Goal: Information Seeking & Learning: Learn about a topic

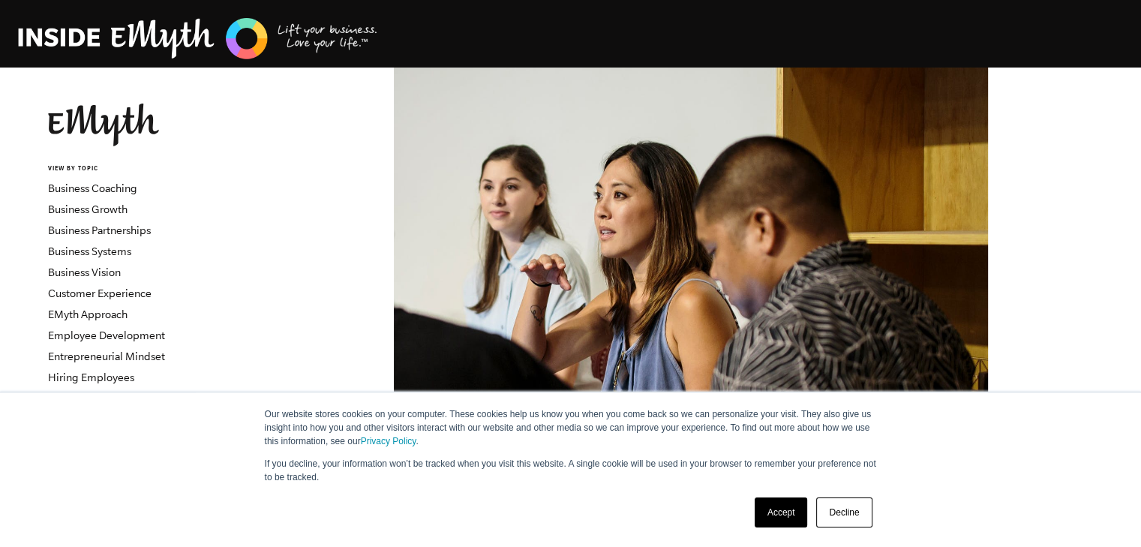
click at [772, 511] on link "Accept" at bounding box center [780, 512] width 53 height 30
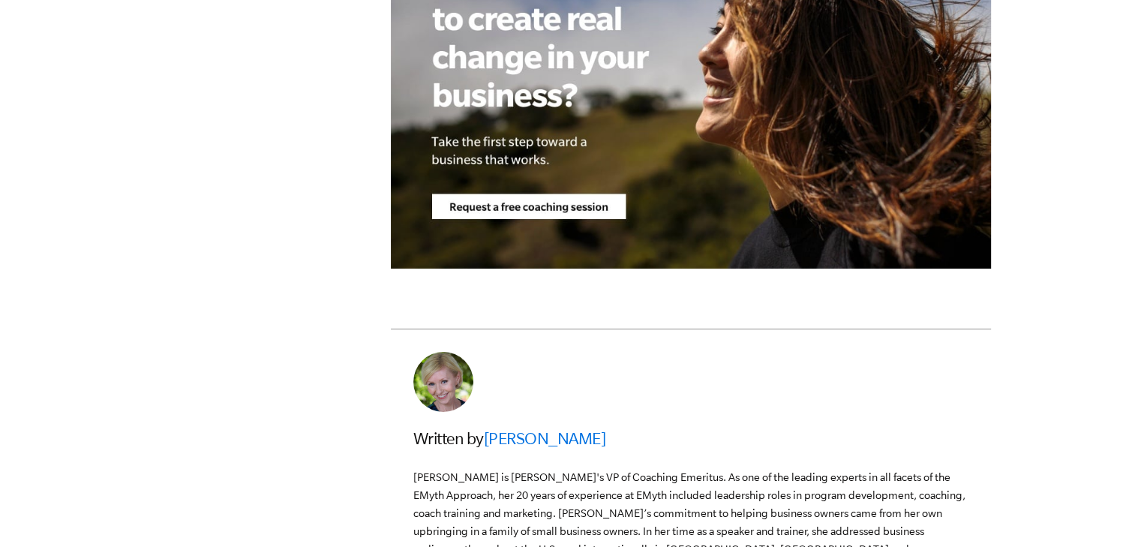
scroll to position [4275, 0]
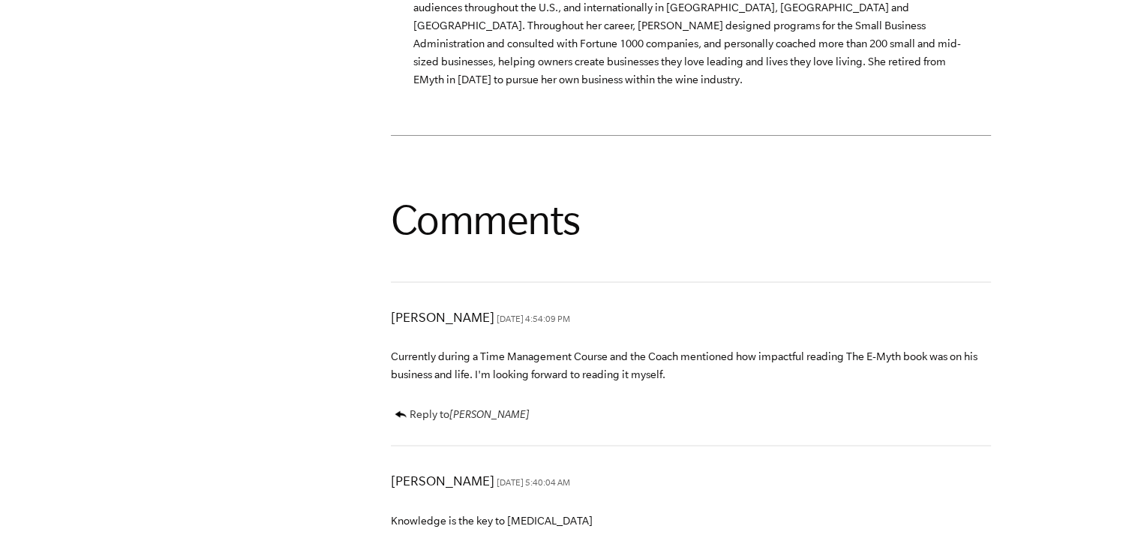
scroll to position [5250, 0]
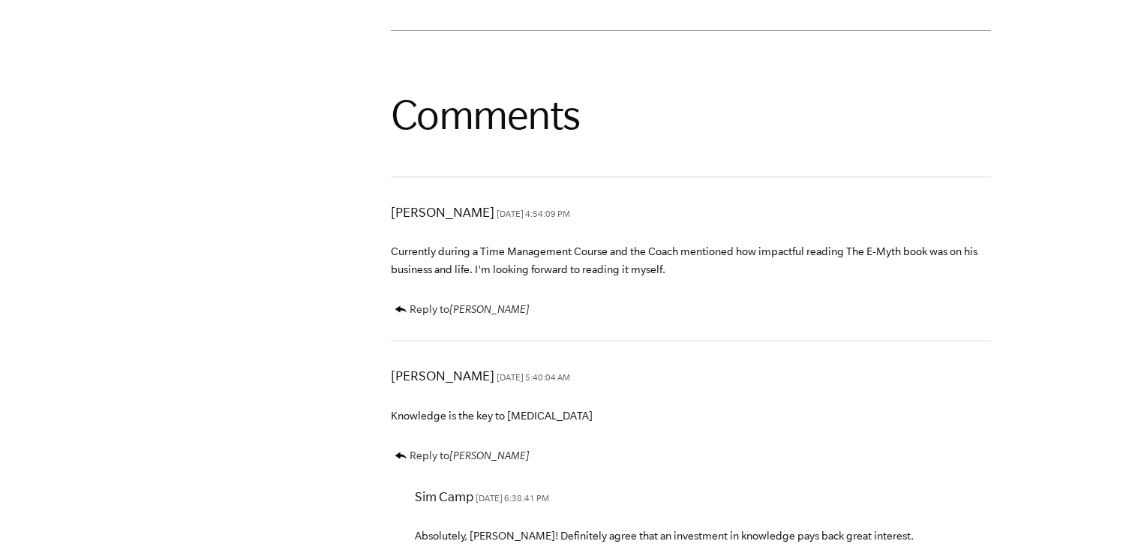
drag, startPoint x: 367, startPoint y: 320, endPoint x: 336, endPoint y: 331, distance: 32.5
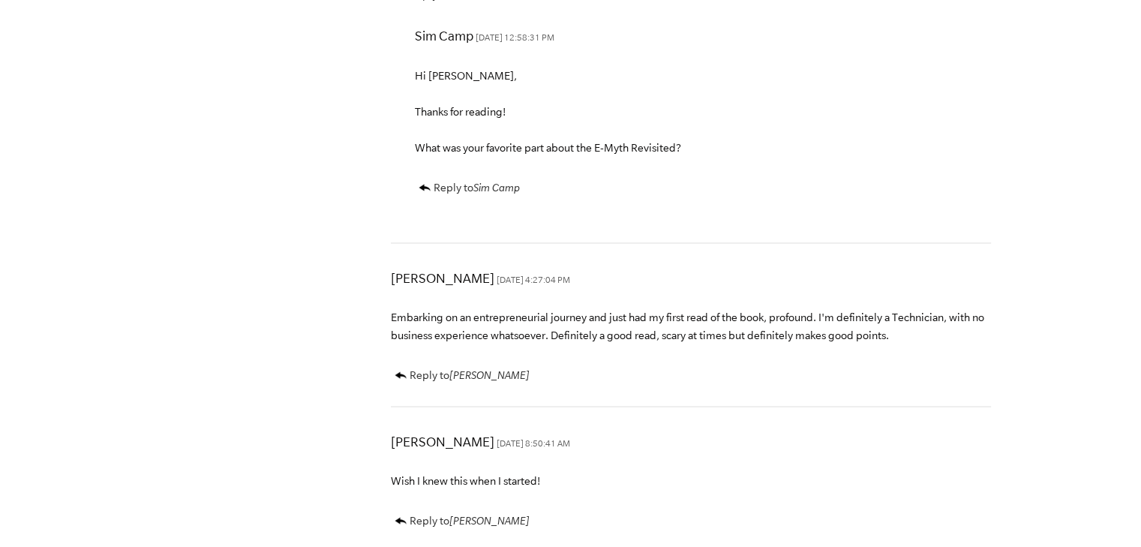
scroll to position [6450, 0]
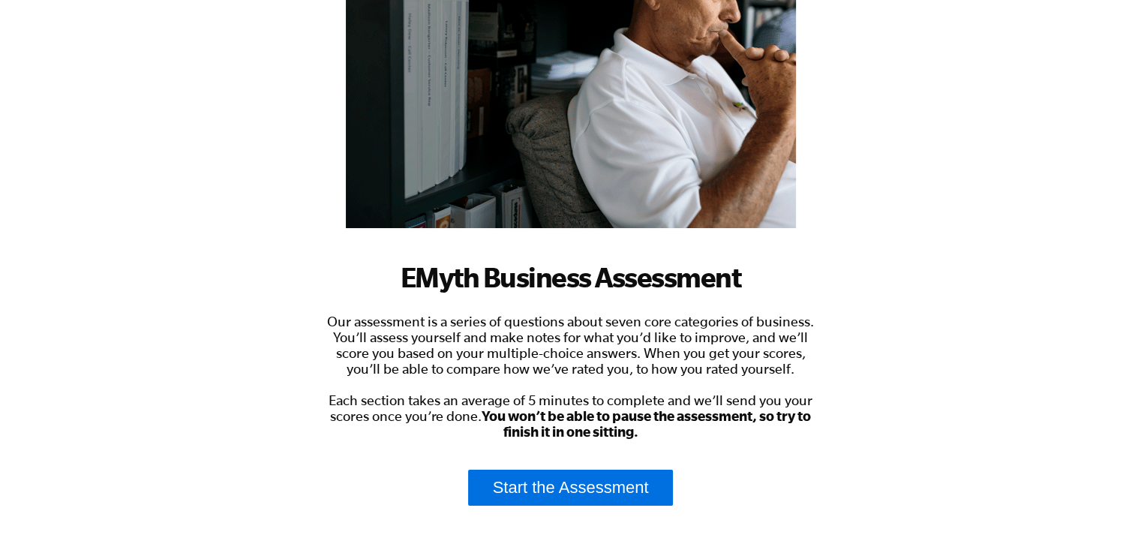
scroll to position [300, 0]
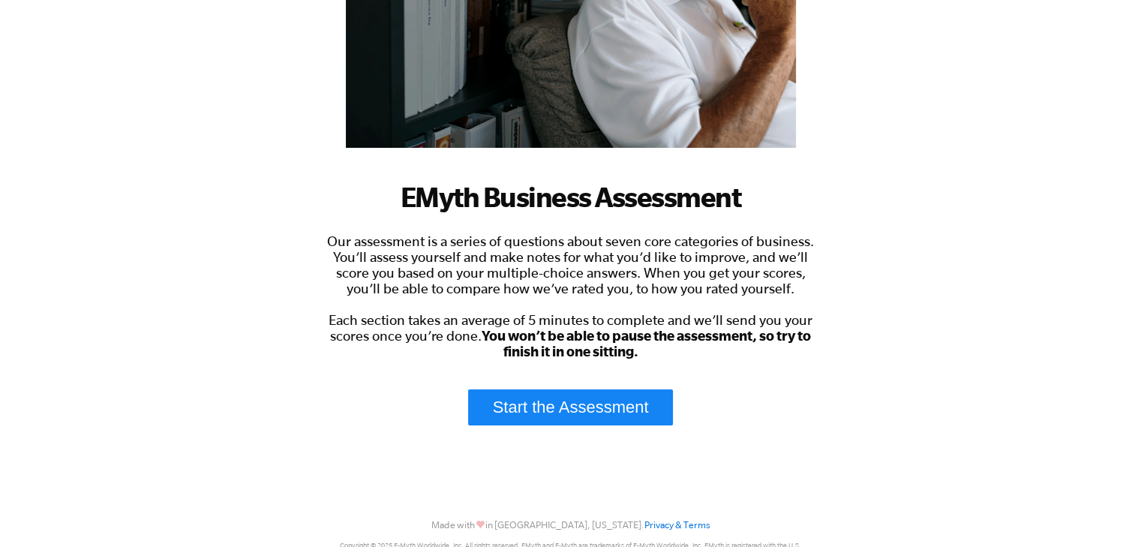
click at [555, 418] on link "Start the Assessment" at bounding box center [570, 407] width 205 height 36
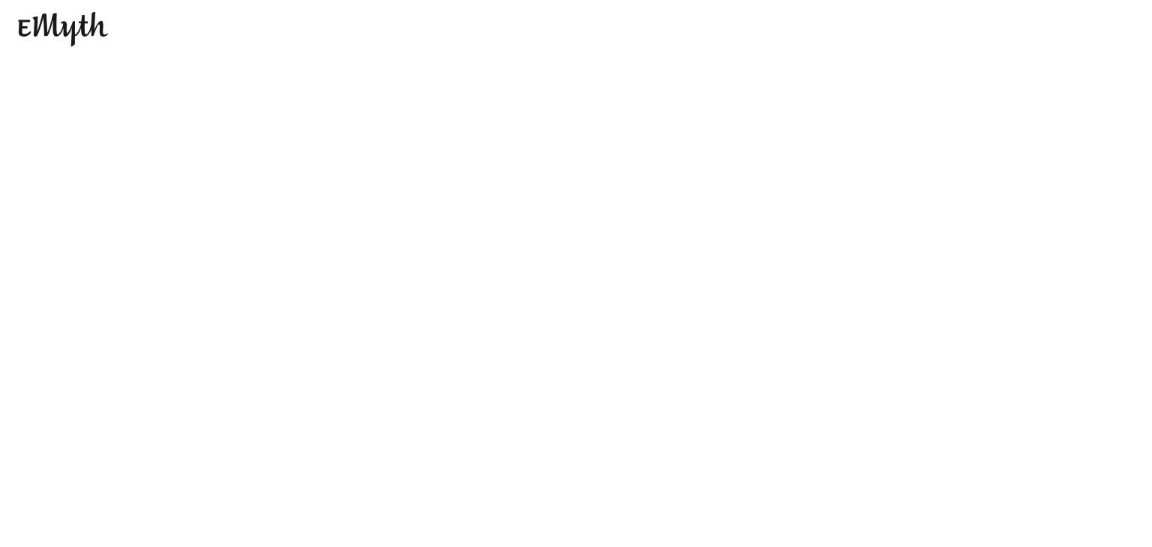
scroll to position [0, 0]
